Goal: Check status

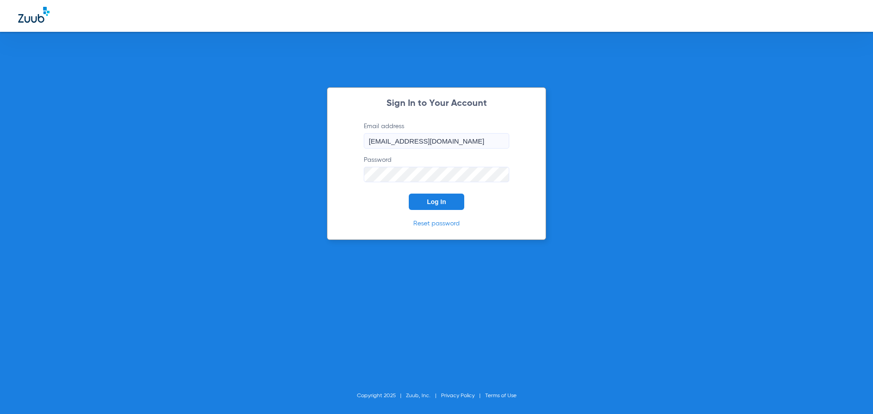
click at [434, 204] on span "Log In" at bounding box center [436, 201] width 19 height 7
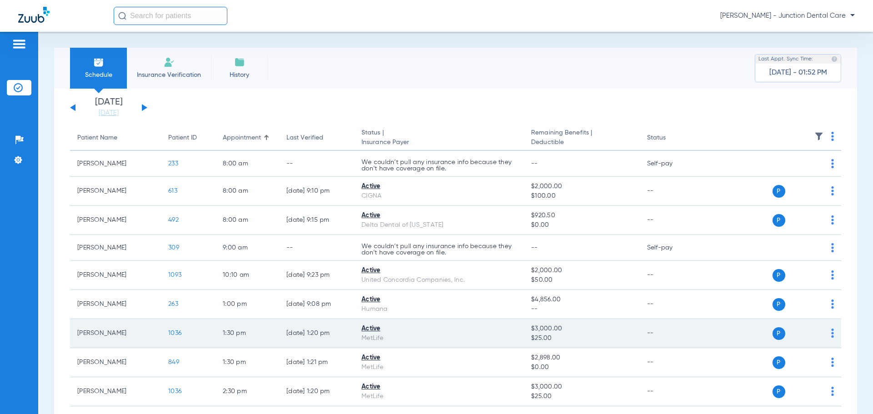
click at [824, 333] on div "P S" at bounding box center [767, 333] width 133 height 13
click at [831, 334] on img at bounding box center [832, 333] width 3 height 9
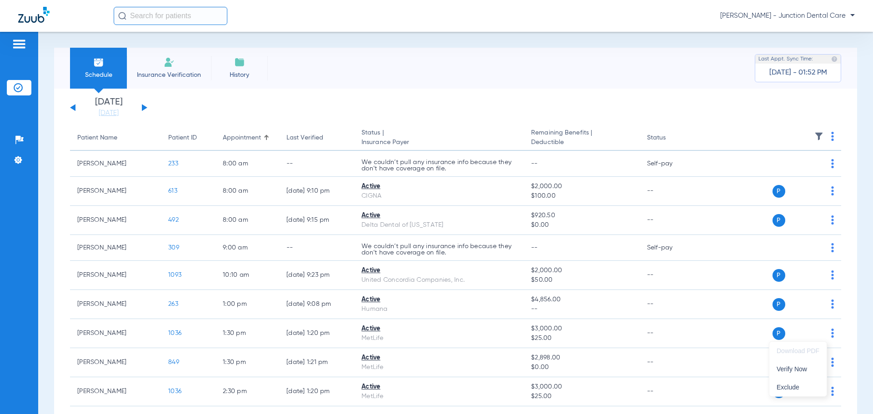
click at [371, 328] on div at bounding box center [436, 207] width 873 height 414
click at [371, 328] on div "Active" at bounding box center [438, 329] width 155 height 10
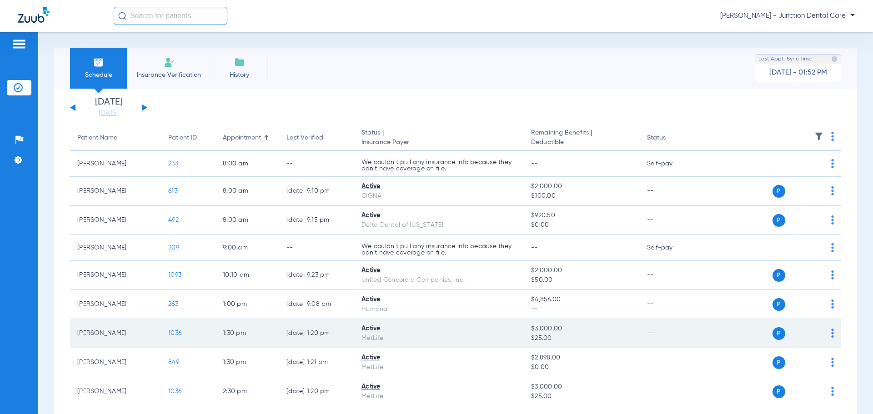
drag, startPoint x: 168, startPoint y: 332, endPoint x: 214, endPoint y: 335, distance: 45.6
click at [213, 335] on td "1036" at bounding box center [188, 333] width 55 height 29
